Goal: Task Accomplishment & Management: Manage account settings

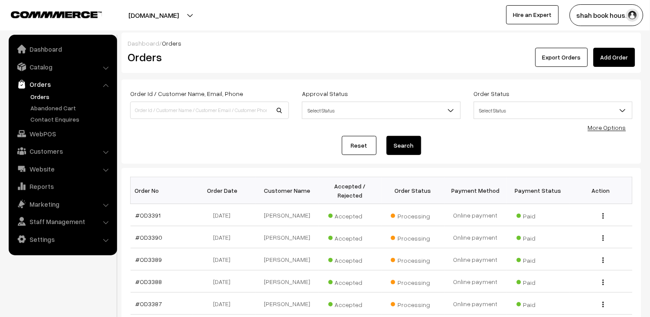
click at [41, 97] on link "Orders" at bounding box center [71, 96] width 86 height 9
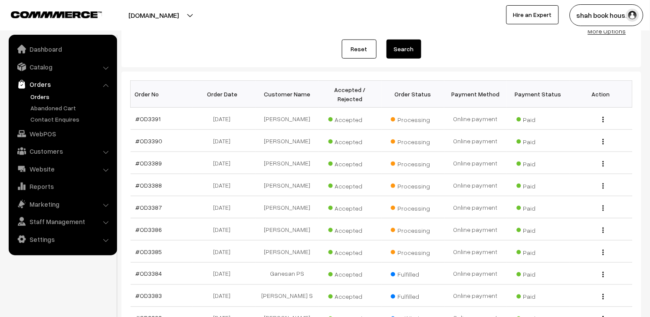
click at [35, 95] on link "Orders" at bounding box center [71, 96] width 86 height 9
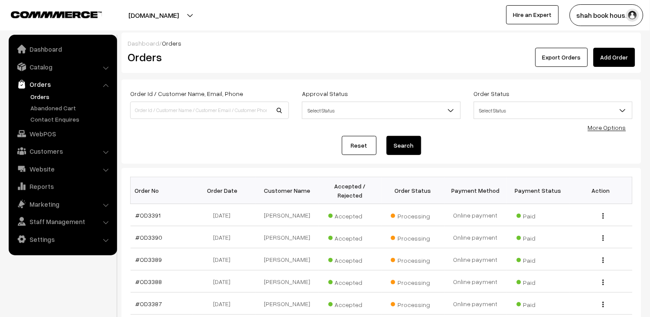
click at [49, 93] on link "Orders" at bounding box center [71, 96] width 86 height 9
